Goal: Transaction & Acquisition: Subscribe to service/newsletter

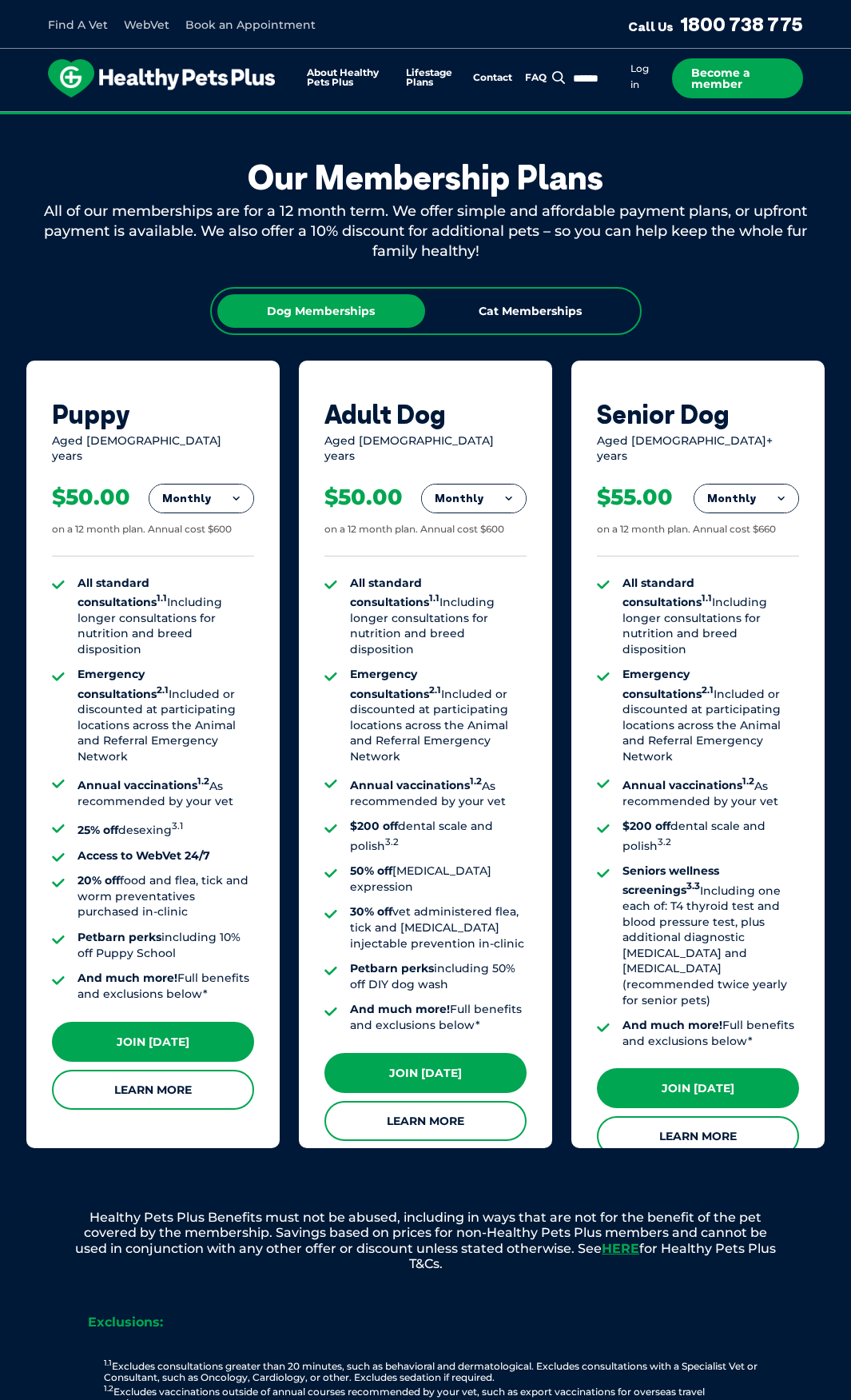
scroll to position [960, 0]
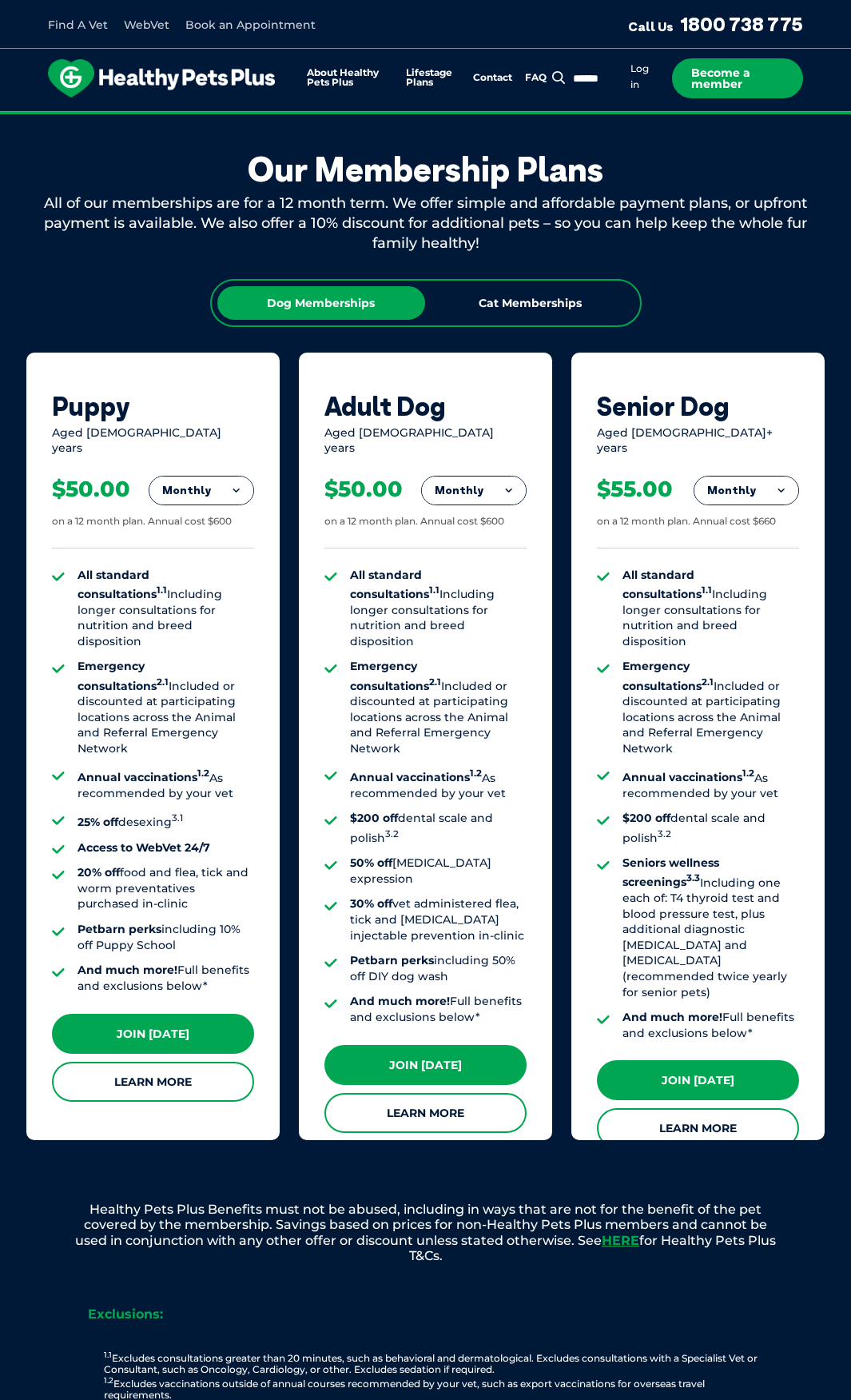
drag, startPoint x: 151, startPoint y: 772, endPoint x: 188, endPoint y: 814, distance: 56.0
click at [152, 810] on li "25% off desexing 3.1" at bounding box center [166, 820] width 177 height 19
click at [186, 865] on li "20% off food and flea, tick and worm preventatives purchased in-clinic" at bounding box center [166, 888] width 177 height 47
click at [49, 234] on div "All of our memberships are for a 12 month term. We offer simple and affordable …" at bounding box center [426, 224] width 800 height 61
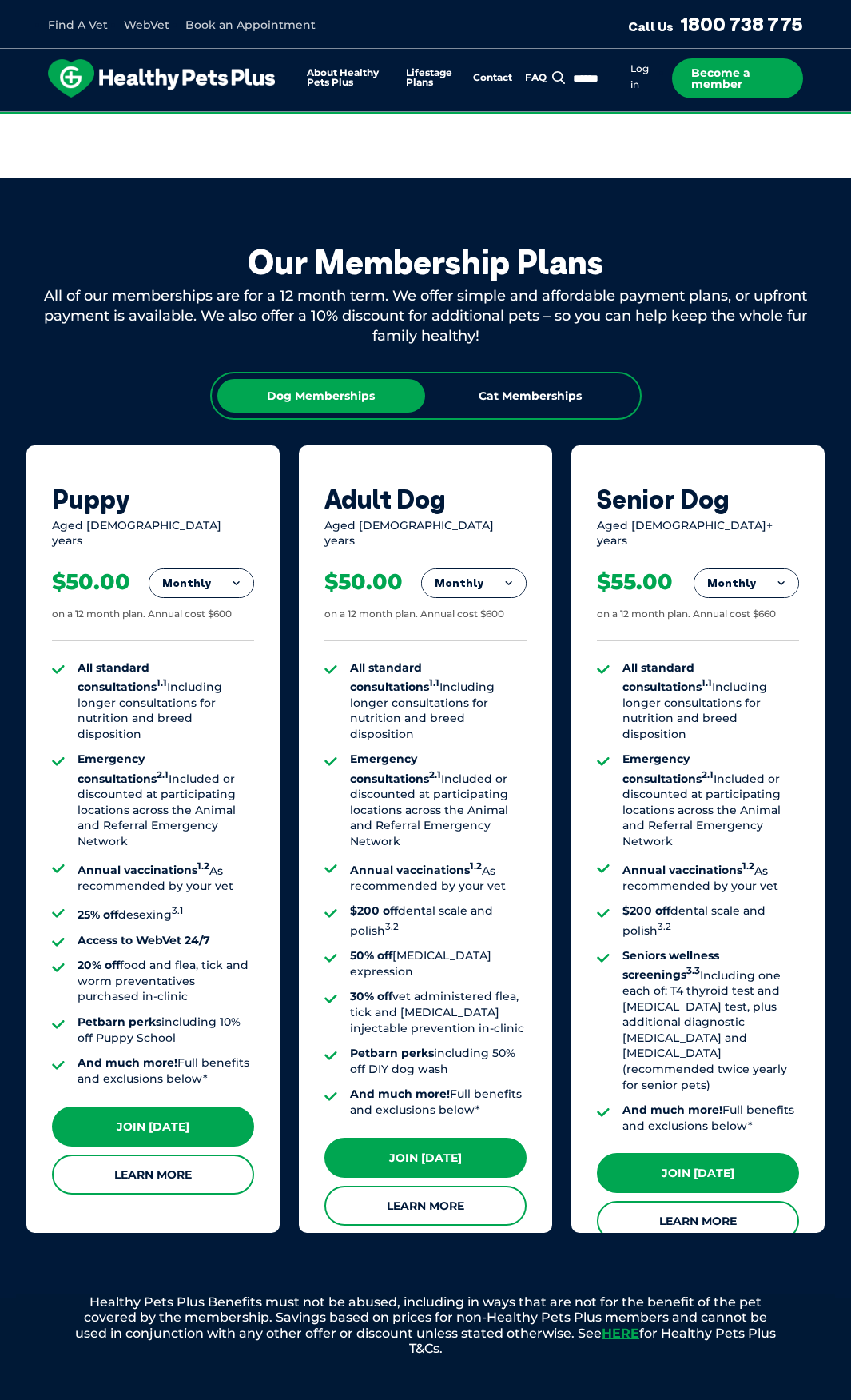
scroll to position [960, 0]
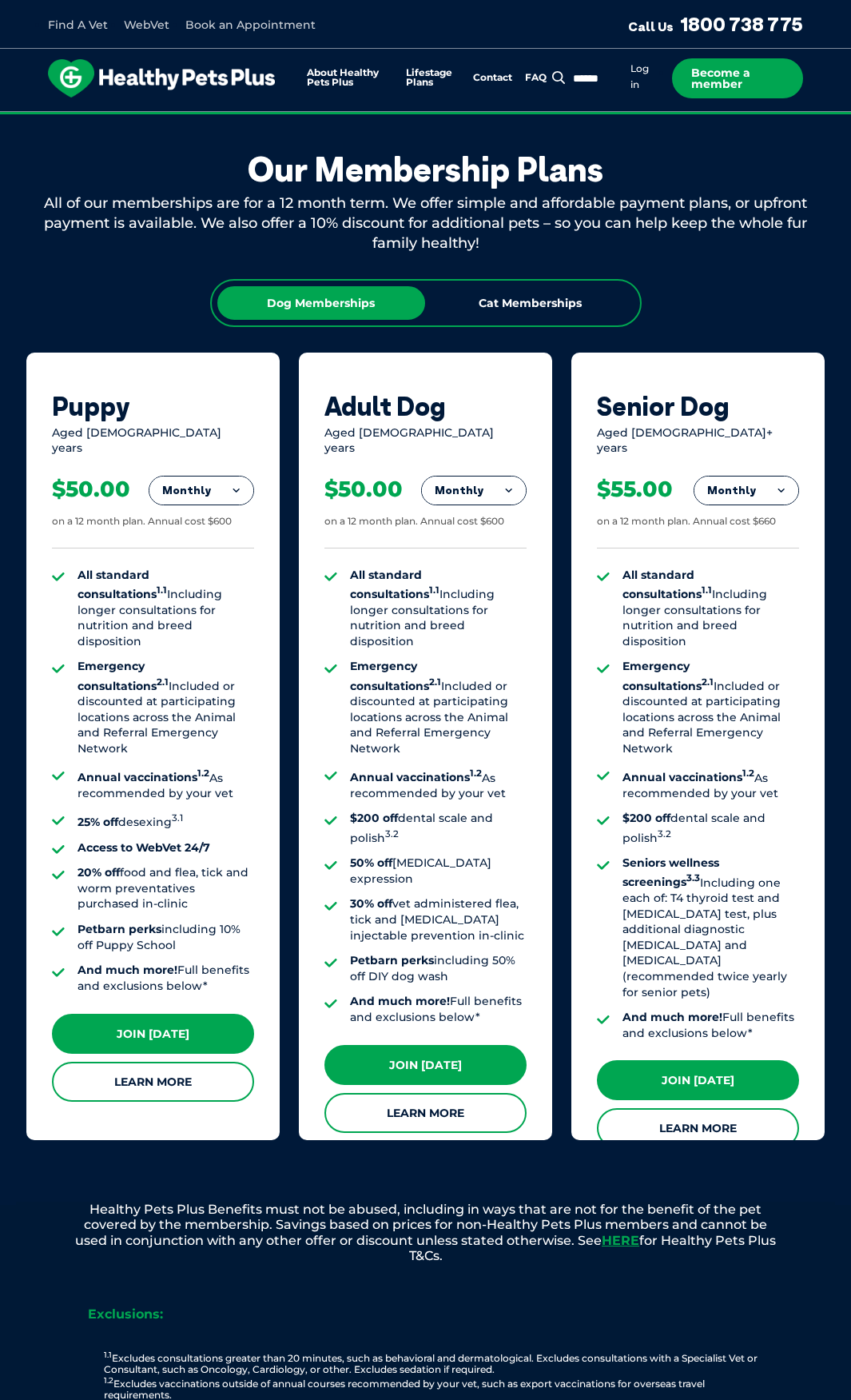
click at [119, 264] on div "Our Membership Plans All of our memberships are for a 12 month term. We offer s…" at bounding box center [425, 645] width 851 height 1119
click at [77, 262] on div "Our Membership Plans All of our memberships are for a 12 month term. We offer s…" at bounding box center [425, 645] width 851 height 1119
click at [189, 479] on button "Monthly" at bounding box center [201, 491] width 104 height 29
click at [205, 517] on li "Fortnightly" at bounding box center [201, 523] width 104 height 38
click at [188, 366] on div "Puppy Aged 0-1 years Fortnightly Fortnightly Monthly Yearly $23.08 on a 12 mont…" at bounding box center [153, 746] width 254 height 787
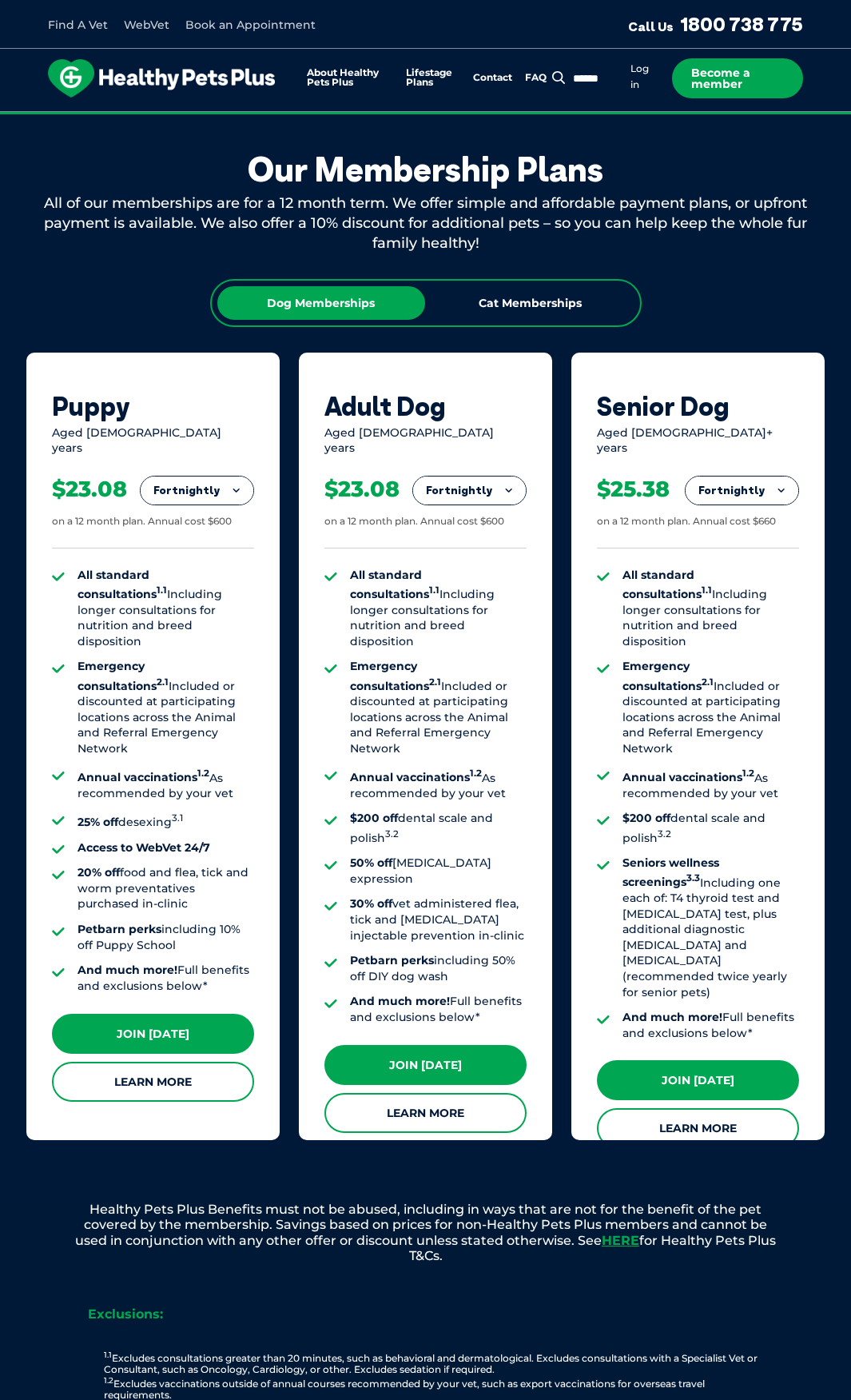
click at [197, 478] on button "Fortnightly" at bounding box center [197, 491] width 113 height 29
click at [206, 514] on li "Fortnightly" at bounding box center [197, 523] width 113 height 38
click at [206, 478] on button "Fortnightly" at bounding box center [197, 491] width 113 height 29
click at [201, 544] on li "Monthly" at bounding box center [197, 562] width 113 height 38
click at [179, 402] on div "Puppy" at bounding box center [153, 406] width 202 height 30
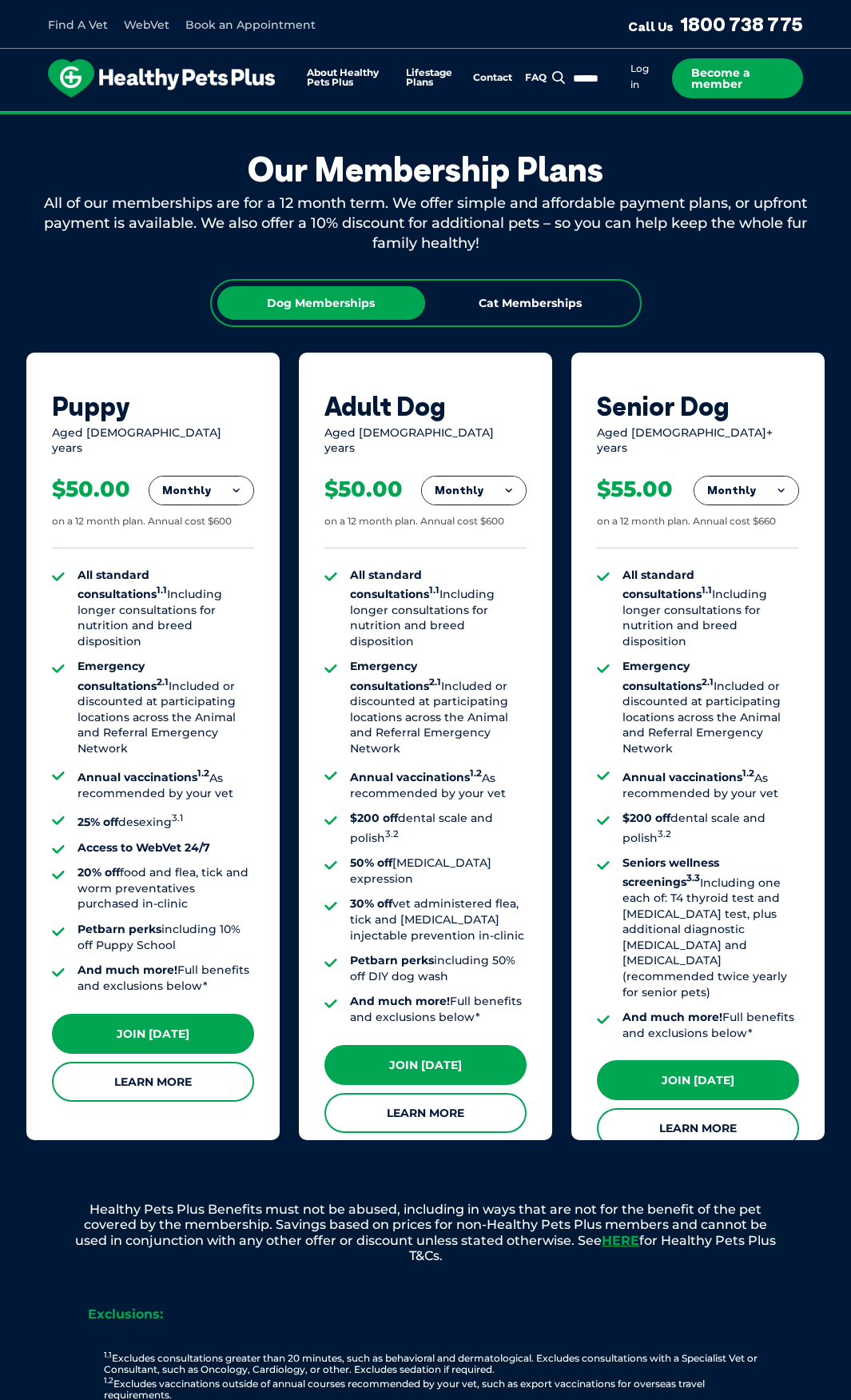
click at [198, 479] on button "Monthly" at bounding box center [201, 491] width 104 height 29
click at [181, 507] on li "Fortnightly" at bounding box center [201, 523] width 104 height 38
click at [178, 476] on button "Fortnightly" at bounding box center [197, 491] width 113 height 29
click at [169, 582] on li "Yearly" at bounding box center [197, 600] width 113 height 38
click at [185, 491] on button "Yearly" at bounding box center [201, 491] width 104 height 29
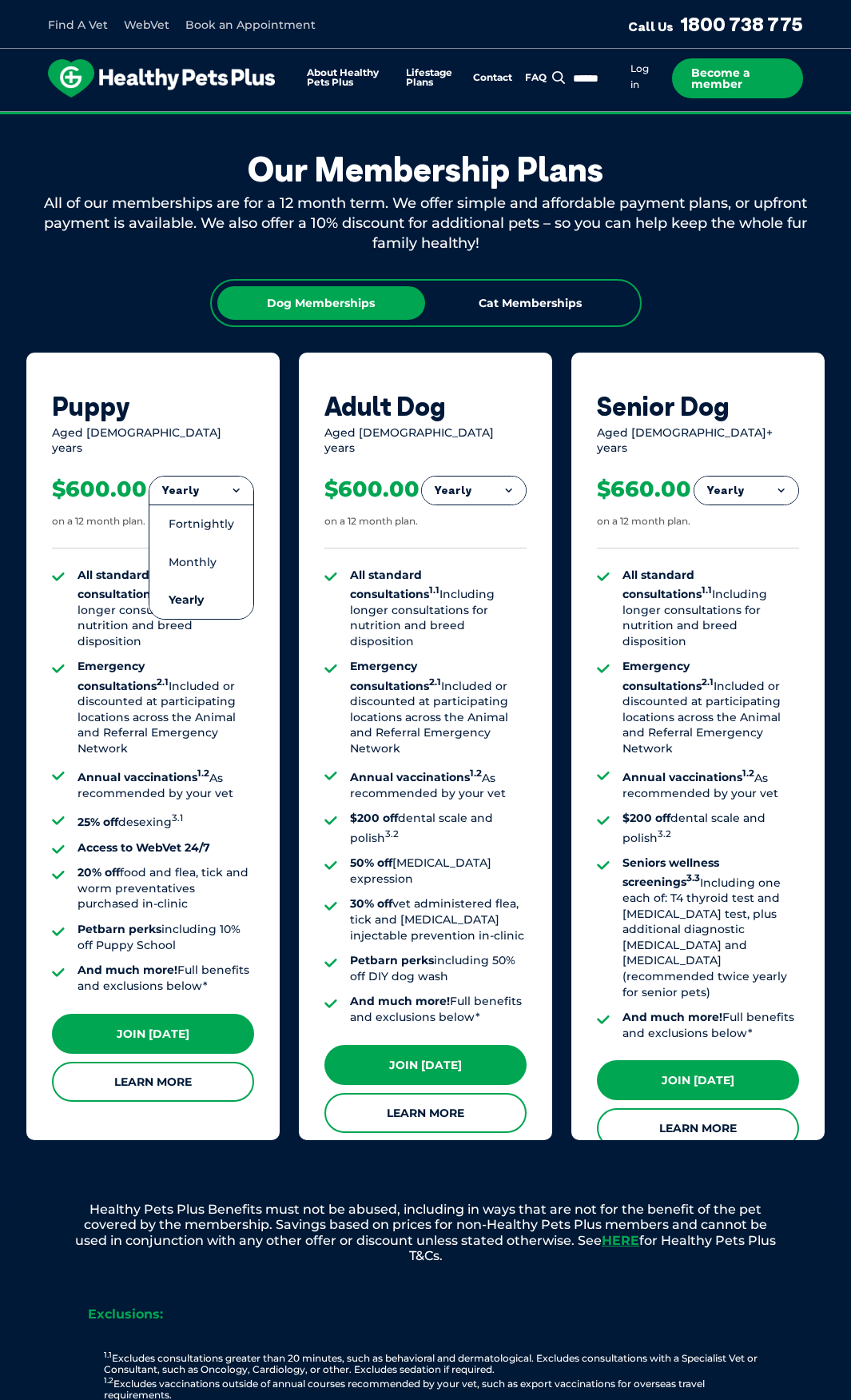
click at [148, 366] on div "Puppy Aged 0-1 years Yearly Fortnightly Monthly Yearly $23.08 on a 12 month pla…" at bounding box center [153, 746] width 254 height 787
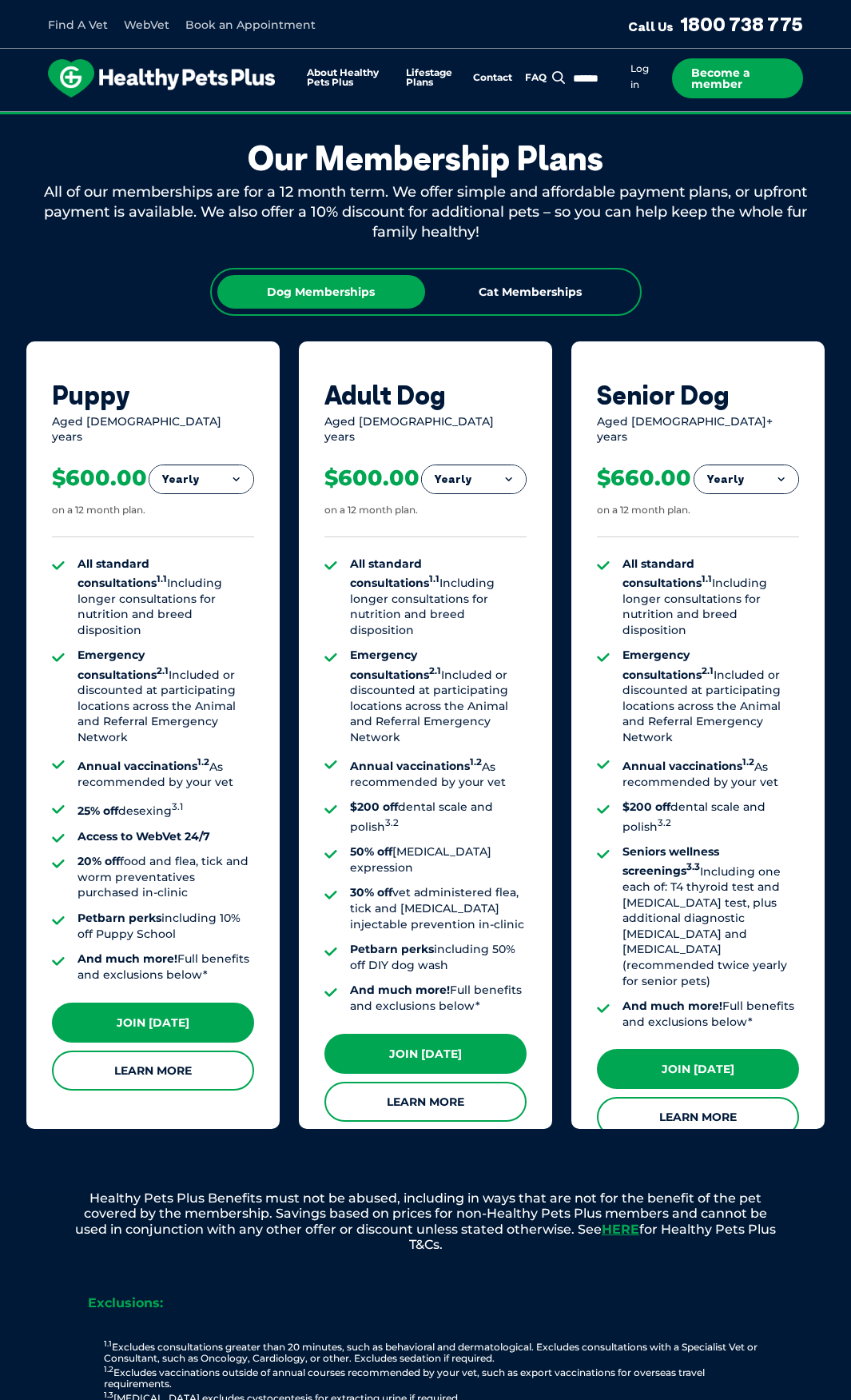
scroll to position [1120, 0]
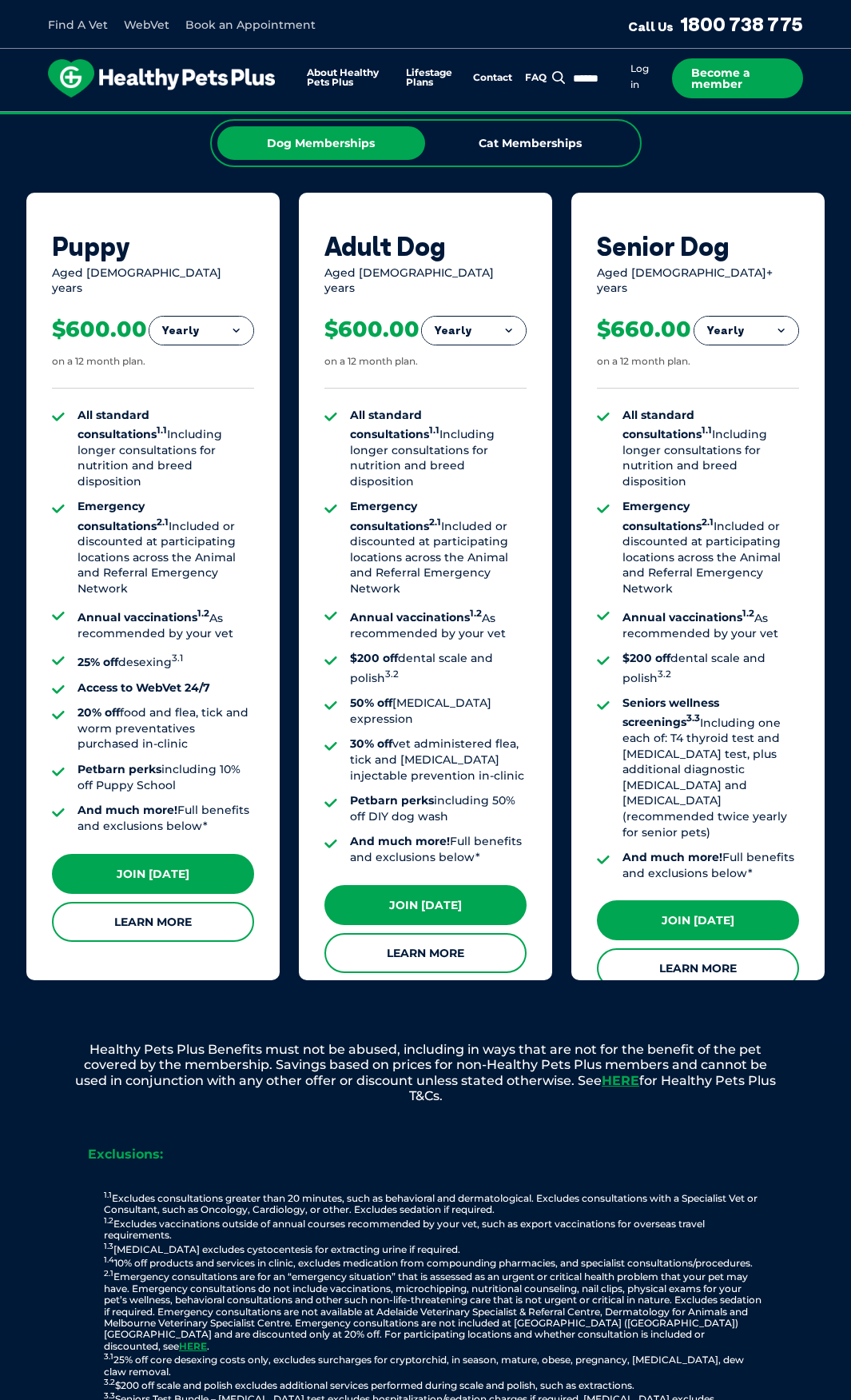
click at [213, 524] on li "Emergency consultations 2.1 Included or discounted at participating locations a…" at bounding box center [166, 548] width 177 height 97
click at [169, 516] on sup "2.1" at bounding box center [163, 521] width 12 height 11
click at [273, 415] on div "Puppy Aged 0-1 years Yearly Fortnightly Monthly Yearly $23.08 on a 12 month pla…" at bounding box center [153, 586] width 254 height 787
click at [415, 437] on li "All standard consultations 1.1 Including longer consultations for nutrition and…" at bounding box center [438, 448] width 177 height 82
click at [184, 610] on strong "Annual vaccinations 1.2" at bounding box center [143, 617] width 132 height 14
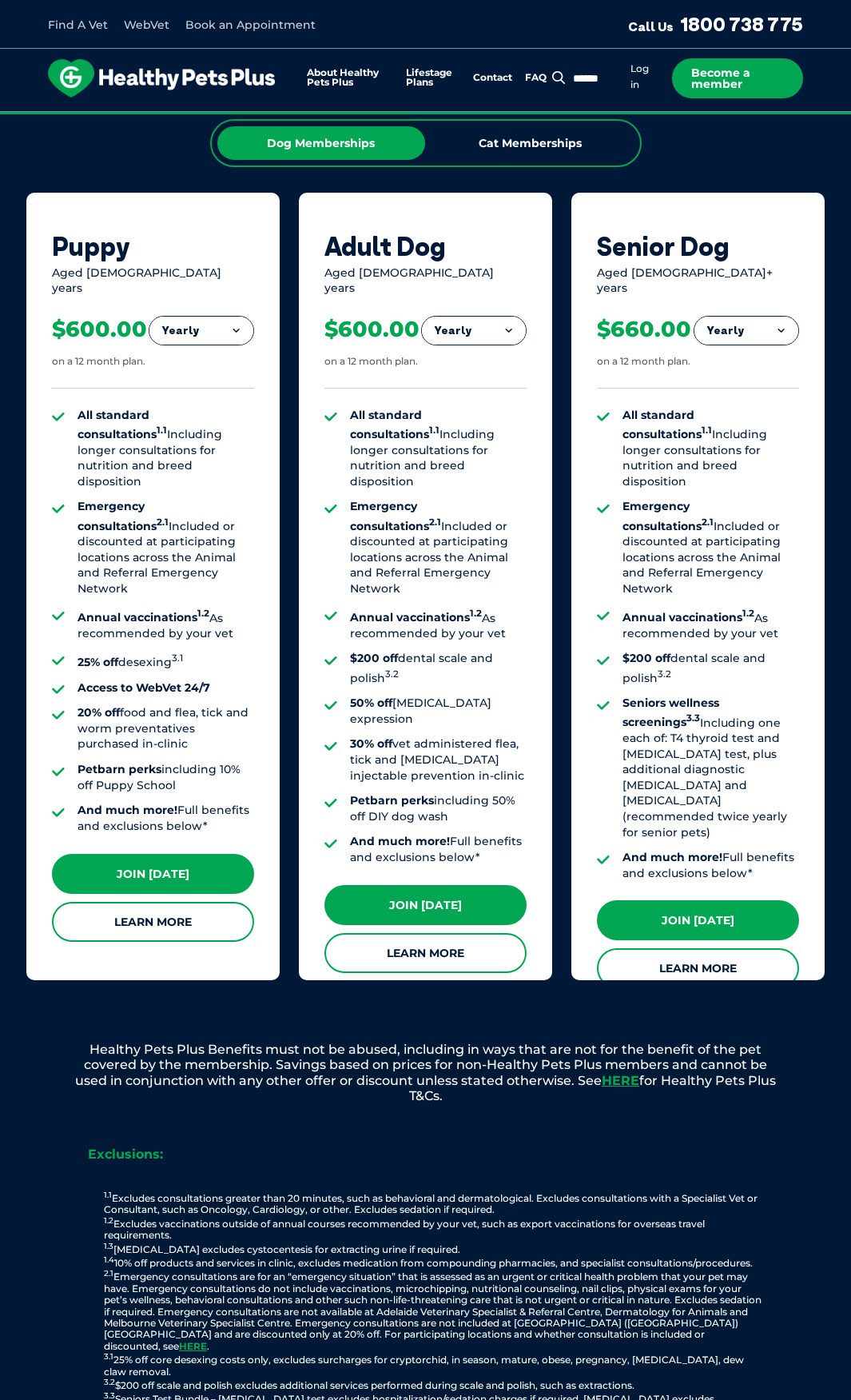
click at [184, 610] on strong "Annual vaccinations 1.2" at bounding box center [143, 617] width 132 height 14
